Goal: Find specific page/section: Find specific page/section

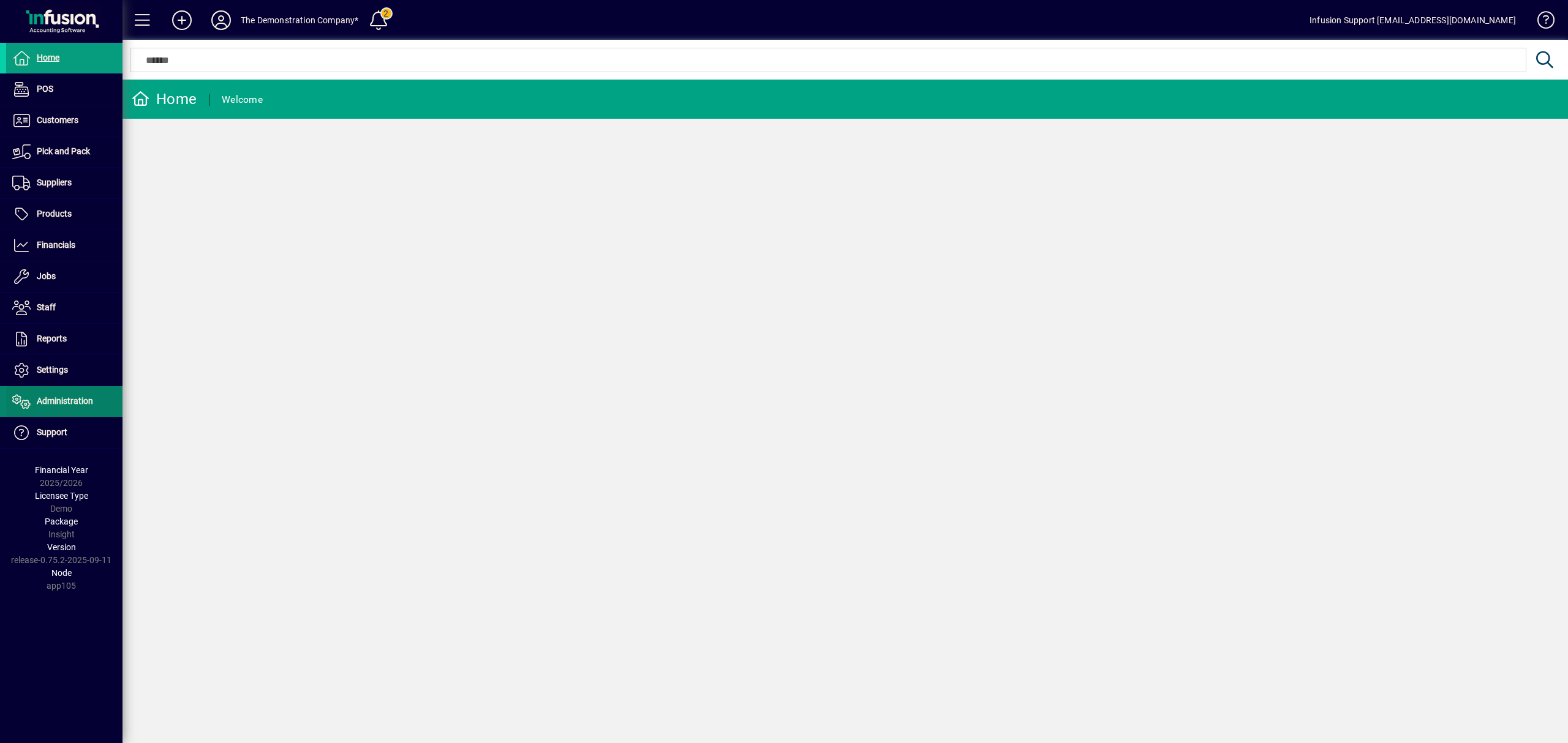
click at [65, 398] on span "Administration" at bounding box center [65, 401] width 56 height 10
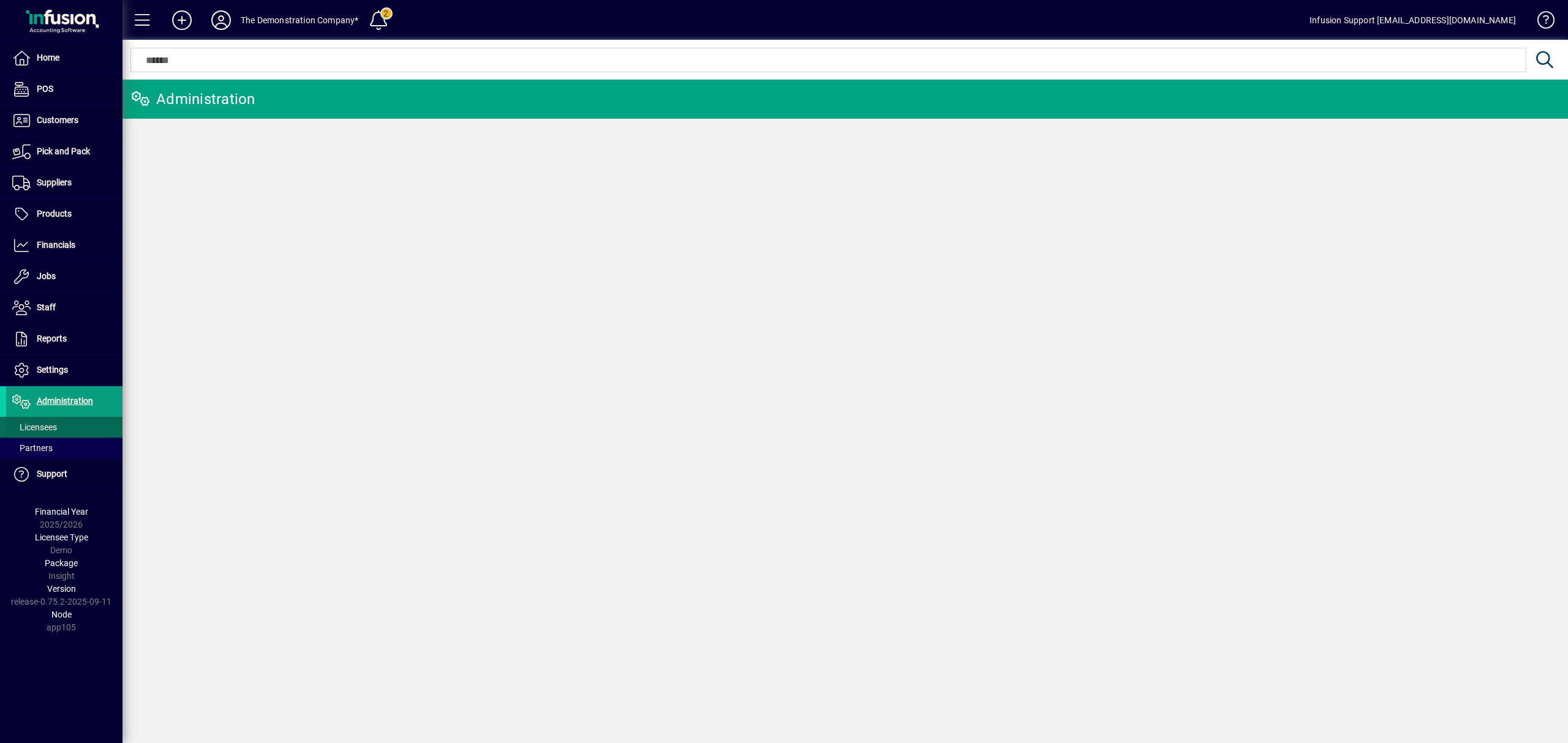
click at [52, 422] on span at bounding box center [64, 427] width 116 height 29
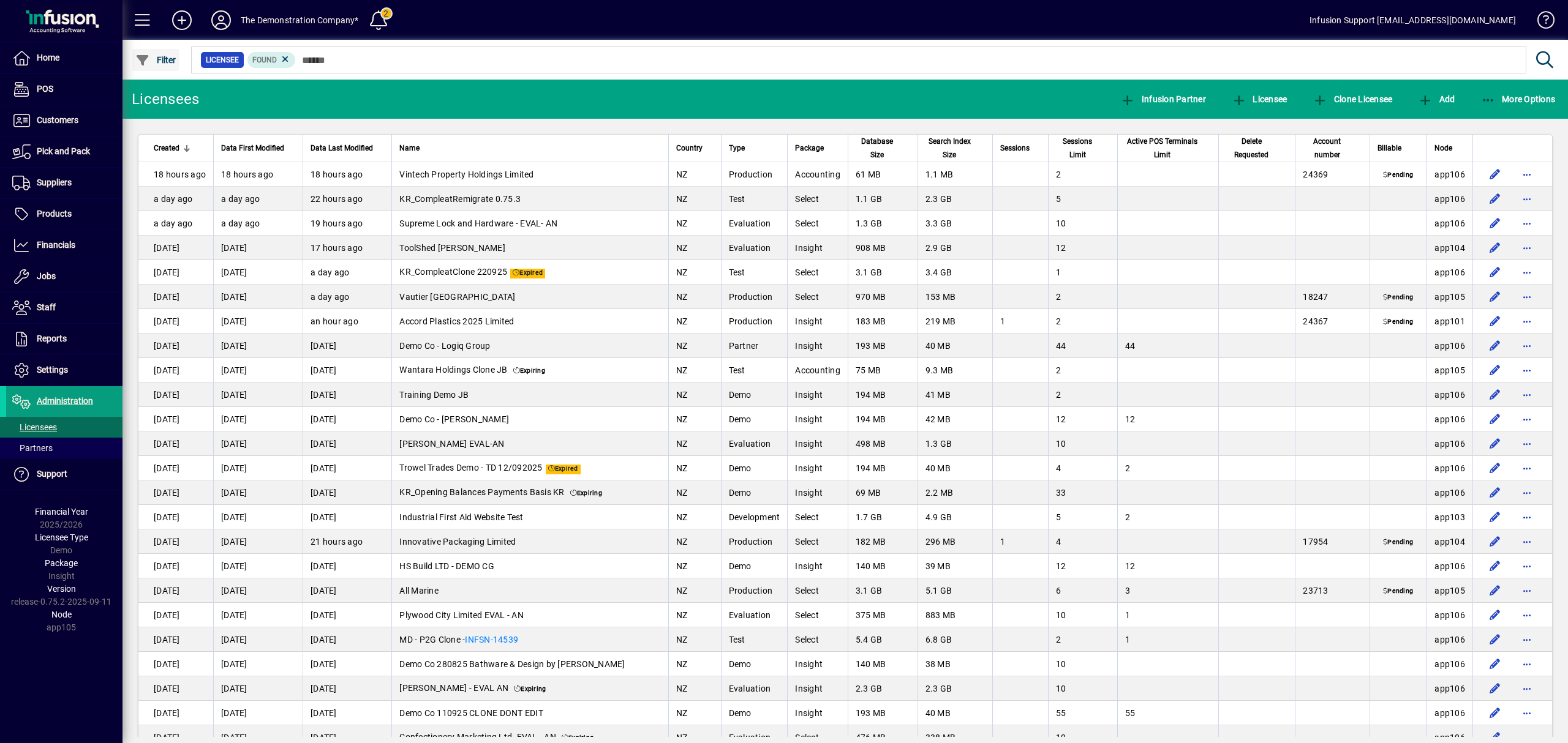
click at [158, 64] on span "Filter" at bounding box center [156, 60] width 41 height 10
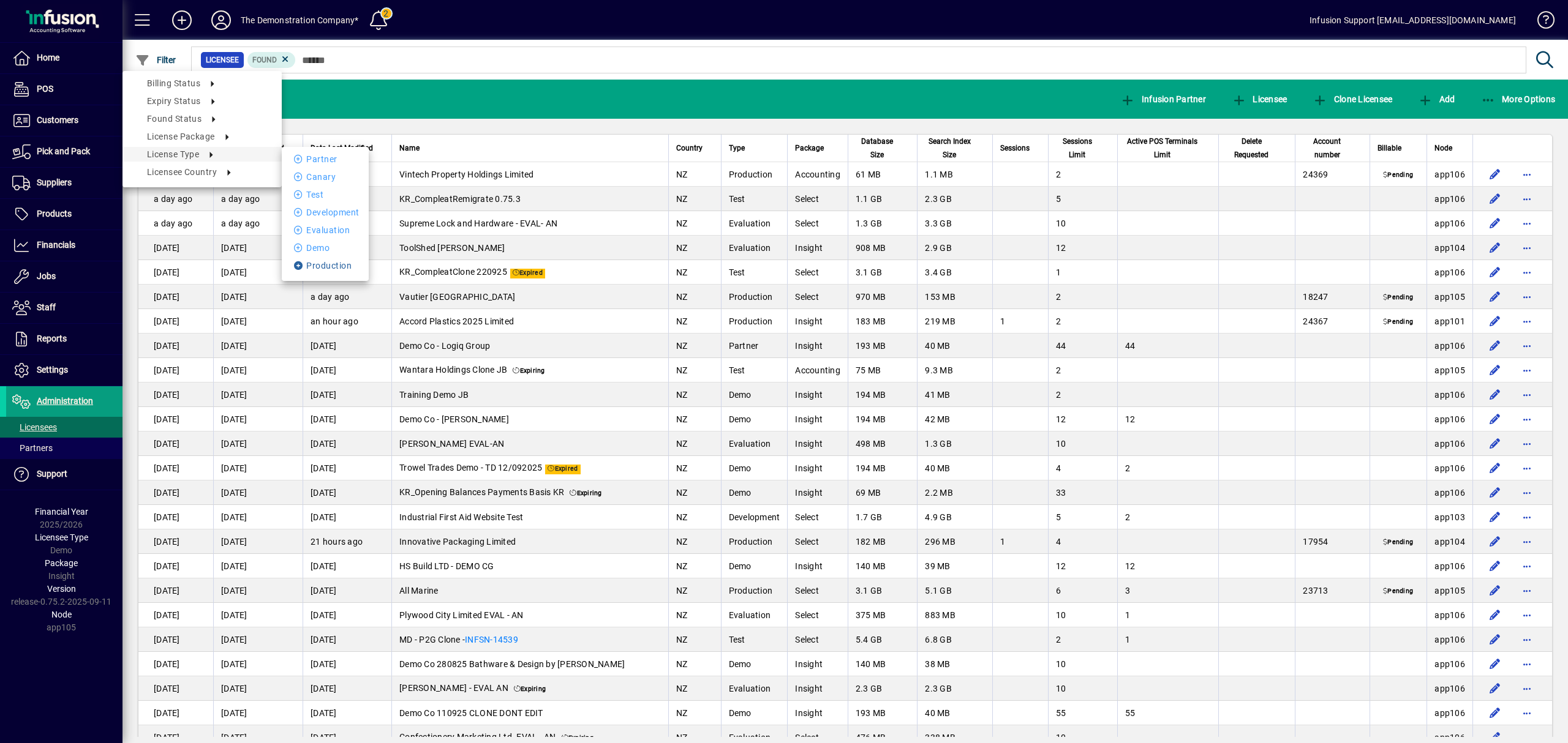
click at [329, 263] on li "Production" at bounding box center [325, 265] width 87 height 14
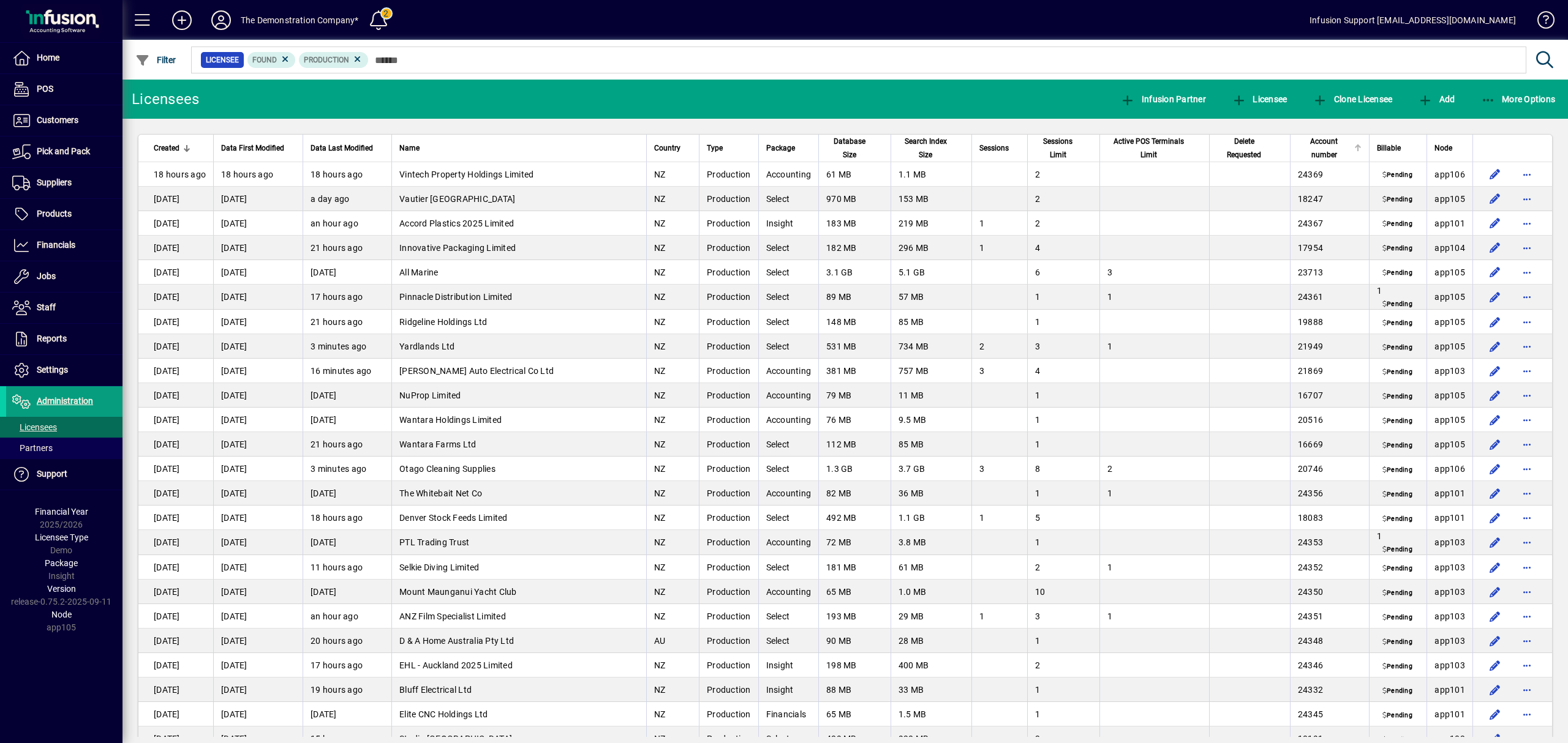
click at [1355, 148] on div at bounding box center [1357, 146] width 3 height 3
